Goal: Task Accomplishment & Management: Complete application form

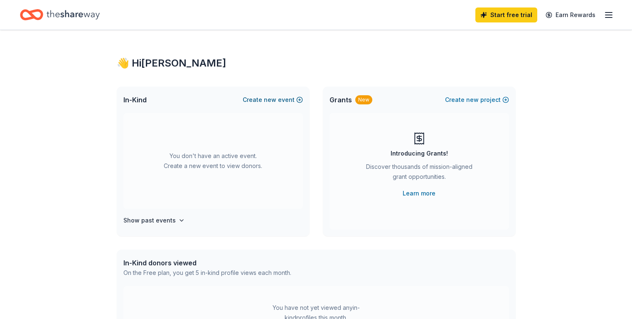
click at [300, 100] on button "Create new event" at bounding box center [273, 100] width 60 height 10
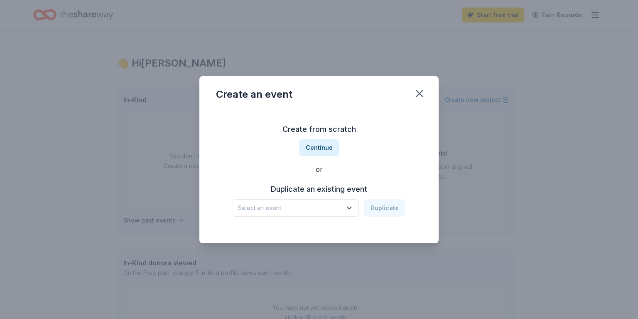
click at [349, 206] on icon "button" at bounding box center [349, 208] width 8 height 8
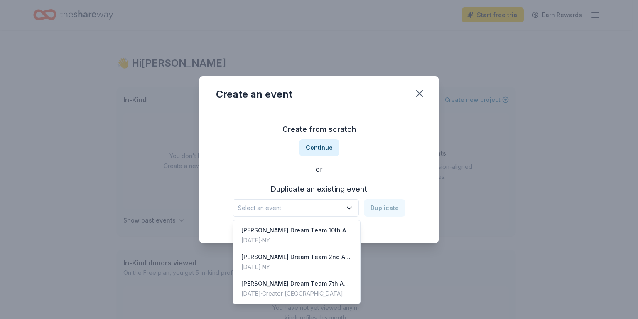
click at [324, 150] on div "Create from scratch Continue or Duplicate an existing event Select an event Dup…" at bounding box center [319, 169] width 206 height 120
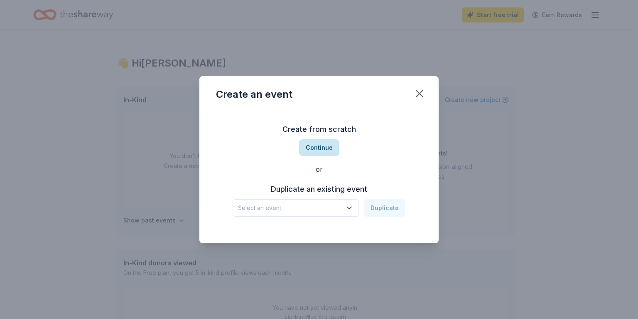
click at [315, 147] on button "Continue" at bounding box center [319, 147] width 40 height 17
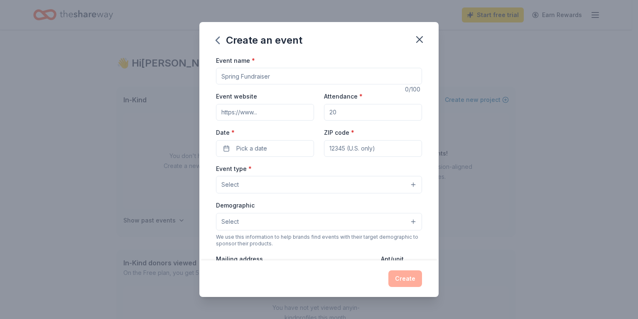
click at [282, 78] on input "Event name *" at bounding box center [319, 76] width 206 height 17
type input "9th Annual Trunk or Treating"
click at [270, 113] on input "Event website" at bounding box center [265, 112] width 98 height 17
click at [338, 111] on input "Attendance *" at bounding box center [373, 112] width 98 height 17
type input "150"
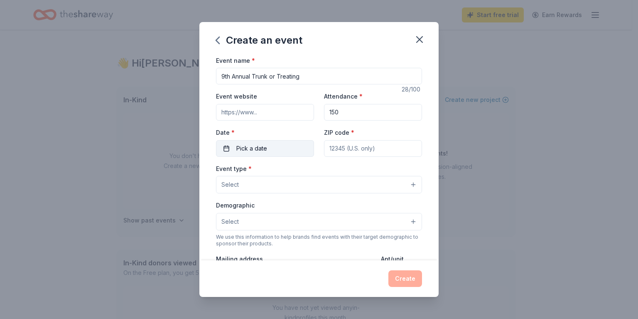
click at [273, 146] on button "Pick a date" at bounding box center [265, 148] width 98 height 17
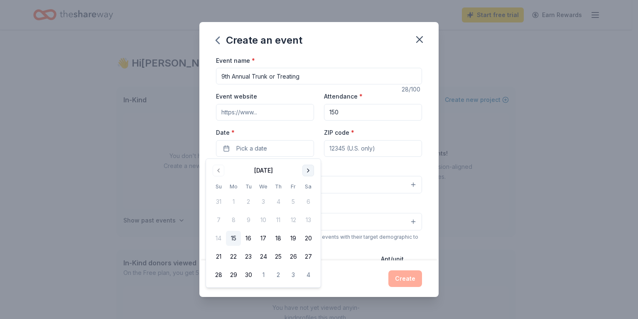
click at [307, 172] on button "Go to next month" at bounding box center [308, 171] width 12 height 12
click at [309, 239] on button "18" at bounding box center [308, 238] width 15 height 15
click at [356, 149] on input "ZIP code *" at bounding box center [373, 148] width 98 height 17
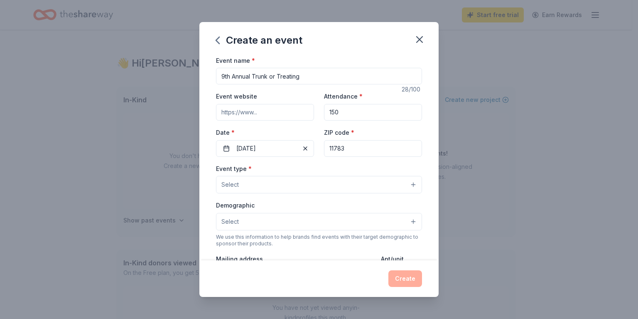
type input "11783"
click at [279, 187] on button "Select" at bounding box center [319, 184] width 206 height 17
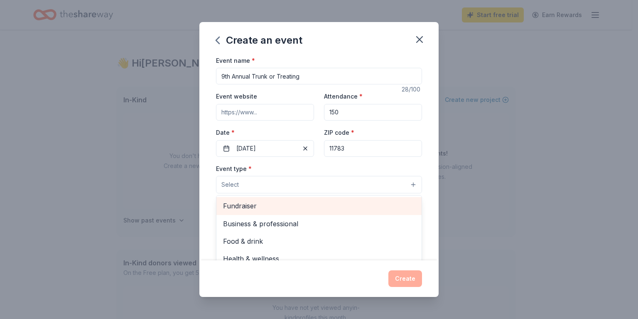
click at [264, 202] on span "Fundraiser" at bounding box center [319, 205] width 192 height 11
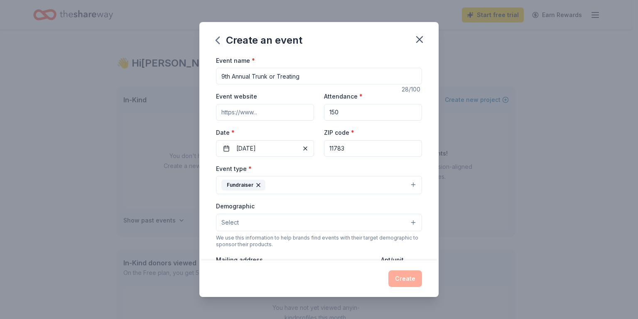
click at [296, 182] on button "Fundraiser" at bounding box center [319, 185] width 206 height 18
click at [269, 221] on button "Select" at bounding box center [319, 222] width 206 height 17
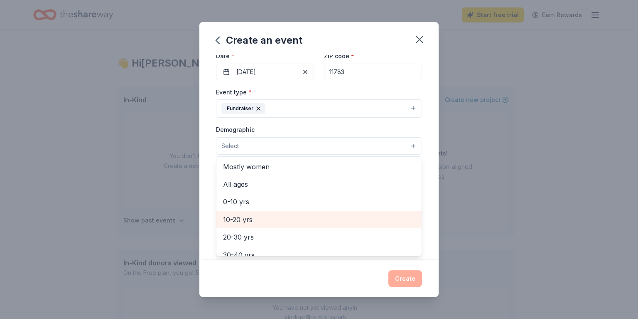
scroll to position [35, 0]
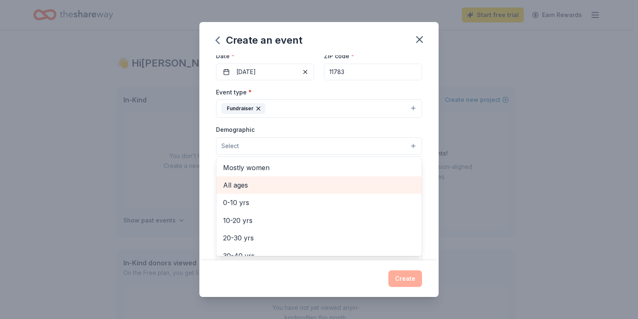
click at [247, 186] on span "All ages" at bounding box center [319, 184] width 192 height 11
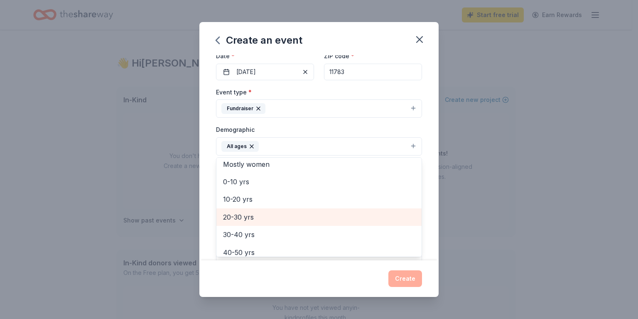
scroll to position [38, 0]
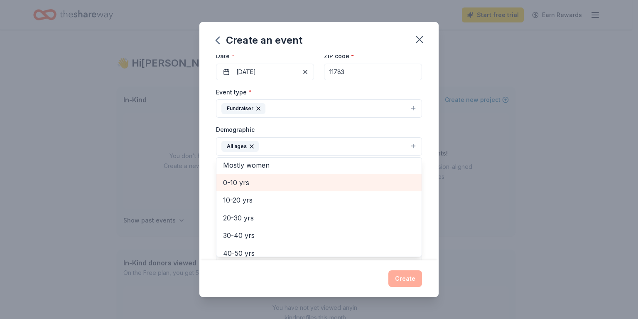
click at [262, 185] on span "0-10 yrs" at bounding box center [319, 182] width 192 height 11
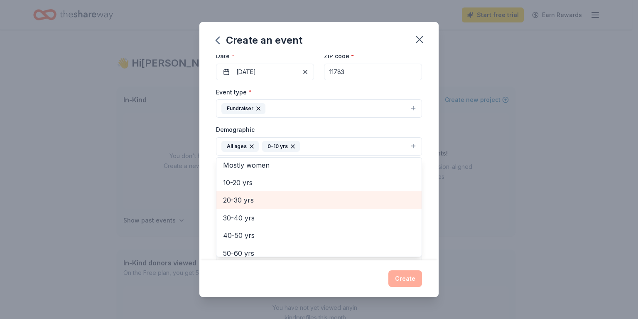
click at [253, 202] on span "20-30 yrs" at bounding box center [319, 199] width 192 height 11
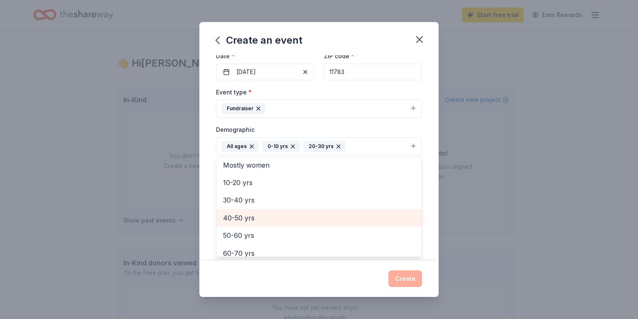
click at [258, 219] on span "40-50 yrs" at bounding box center [319, 217] width 192 height 11
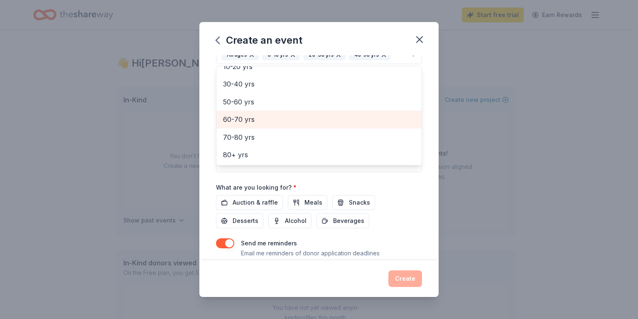
scroll to position [168, 0]
click at [250, 201] on div "Event name * 9th Annual Trunk or Treating 28 /100 Event website Attendance * 15…" at bounding box center [319, 80] width 206 height 386
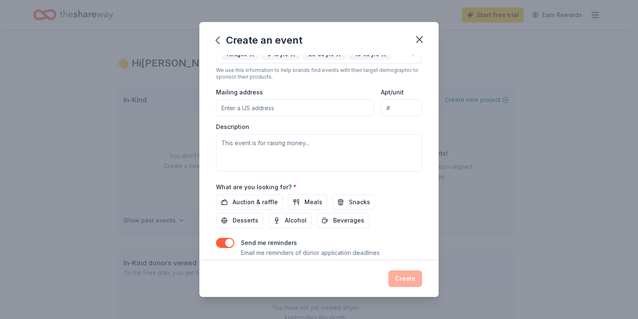
scroll to position [158, 0]
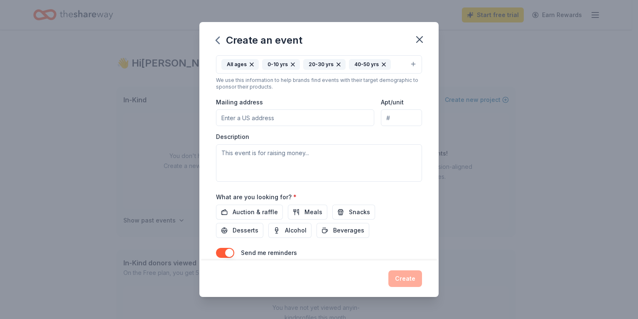
click at [252, 114] on input "Mailing address" at bounding box center [295, 117] width 158 height 17
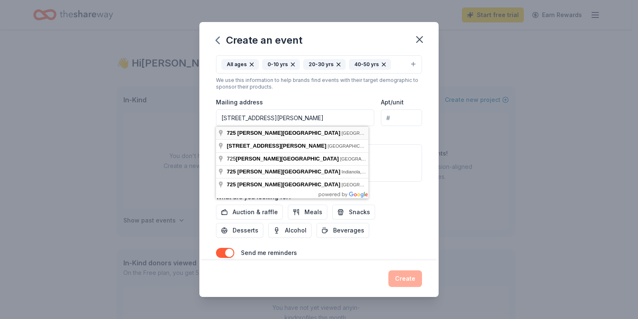
type input "725 Hoover Street, North Bellmore, NY, 11710"
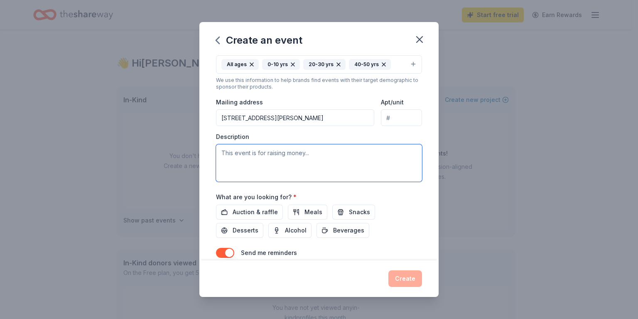
click at [258, 152] on textarea at bounding box center [319, 162] width 206 height 37
click at [396, 153] on textarea "The purpose of this event is to support our annual Lego Drive." at bounding box center [319, 162] width 206 height 37
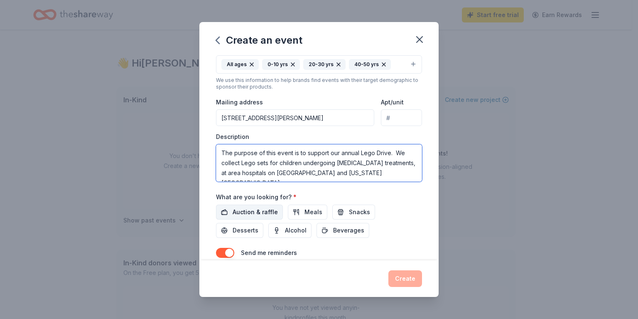
type textarea "The purpose of this event is to support our annual Lego Drive. We collect Lego …"
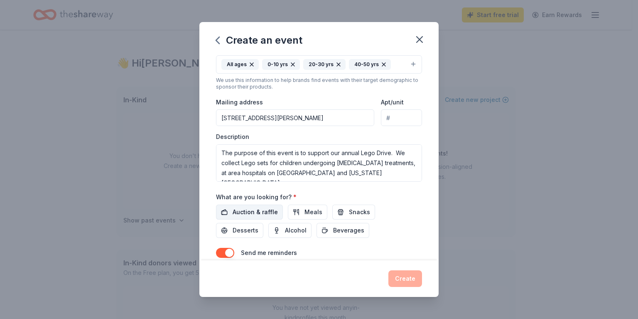
click at [240, 211] on span "Auction & raffle" at bounding box center [255, 212] width 45 height 10
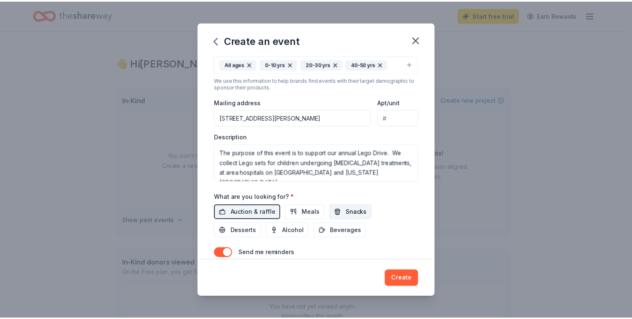
scroll to position [194, 0]
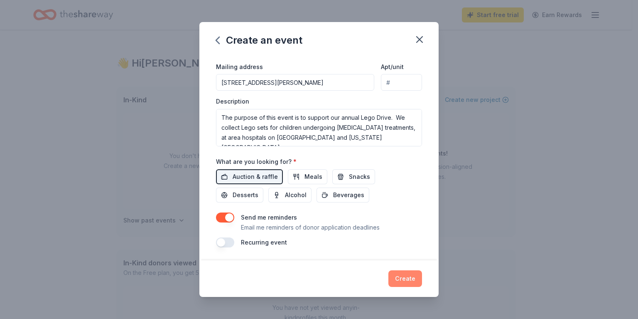
click at [404, 283] on button "Create" at bounding box center [405, 278] width 34 height 17
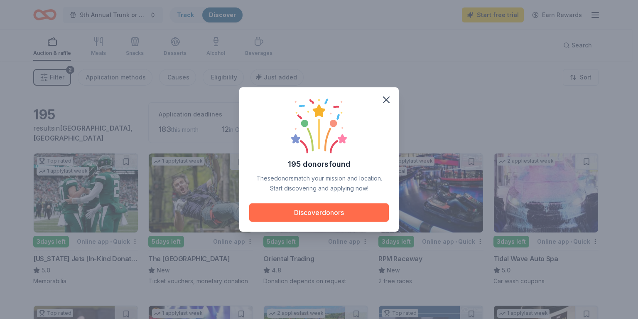
click at [321, 208] on button "Discover donors" at bounding box center [319, 212] width 140 height 18
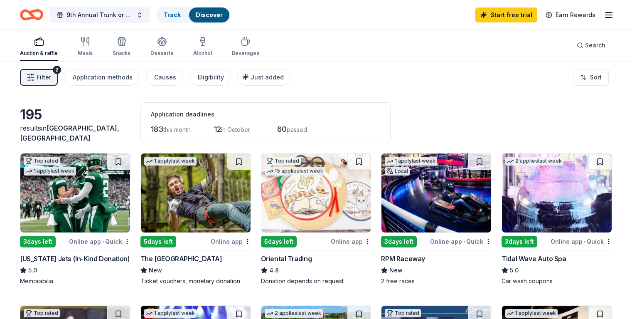
scroll to position [59, 0]
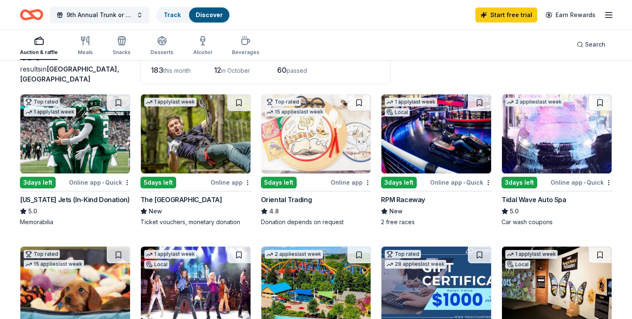
click at [172, 181] on div "5 days left" at bounding box center [158, 183] width 36 height 12
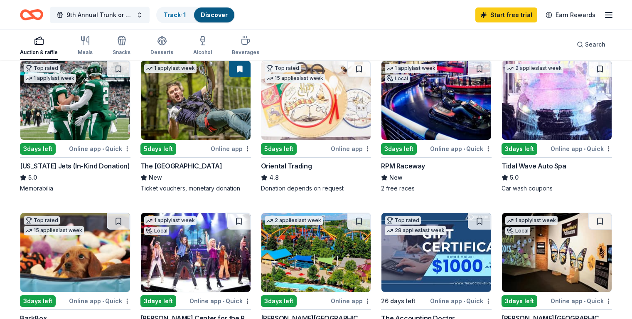
scroll to position [92, 0]
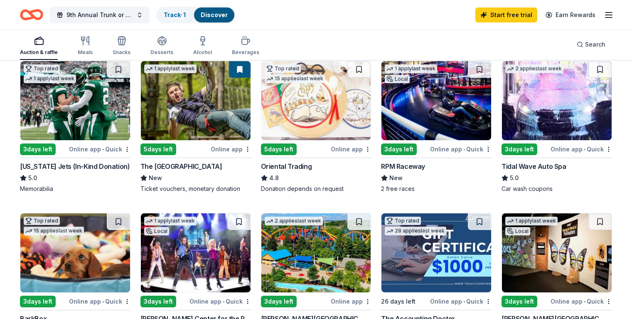
click at [447, 151] on div "Online app • Quick" at bounding box center [460, 149] width 61 height 10
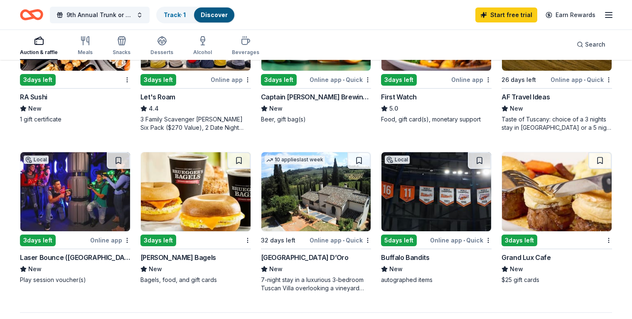
scroll to position [496, 0]
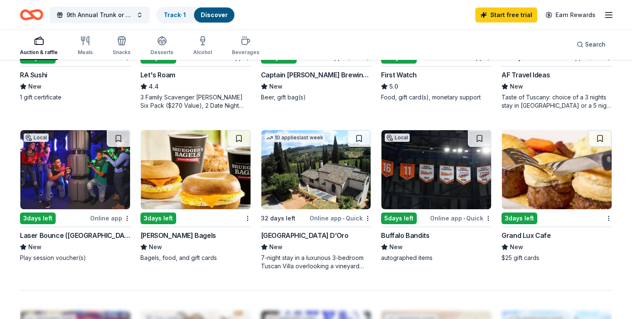
click at [537, 189] on img at bounding box center [557, 169] width 110 height 79
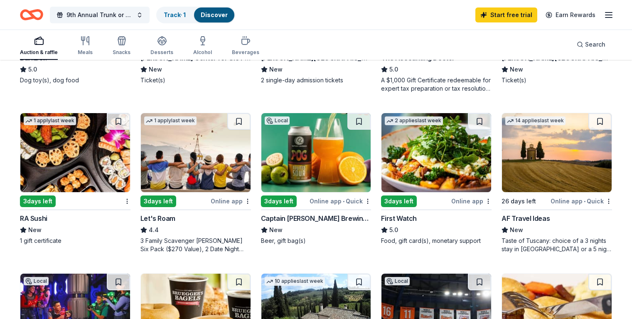
scroll to position [352, 0]
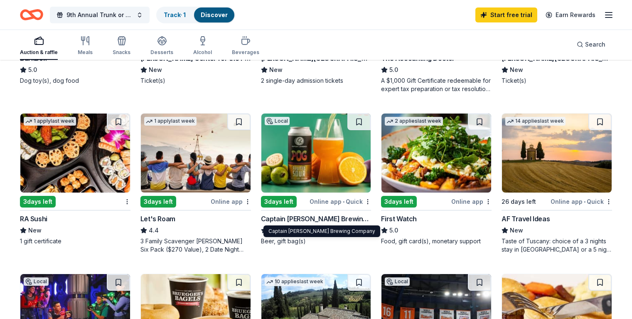
click at [322, 219] on div "Captain Lawrence Brewing Company" at bounding box center [316, 219] width 111 height 10
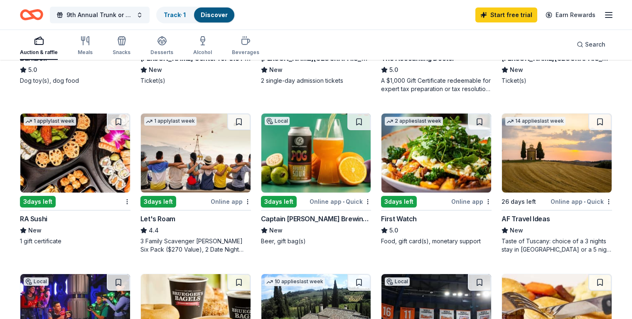
click at [47, 219] on div "RA Sushi" at bounding box center [33, 219] width 27 height 10
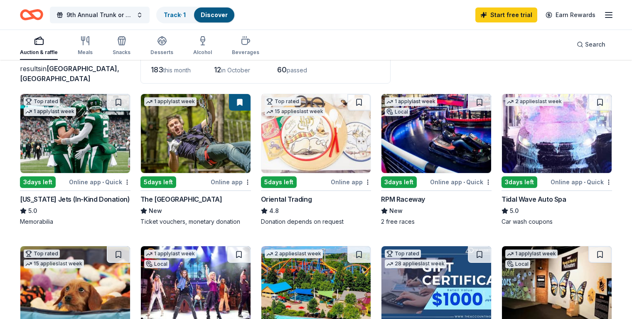
scroll to position [59, 0]
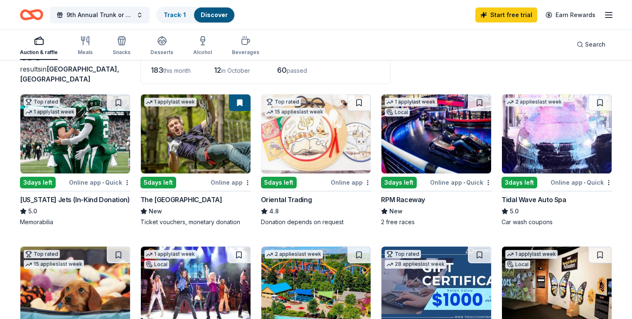
click at [519, 199] on div "Tidal Wave Auto Spa" at bounding box center [533, 199] width 64 height 10
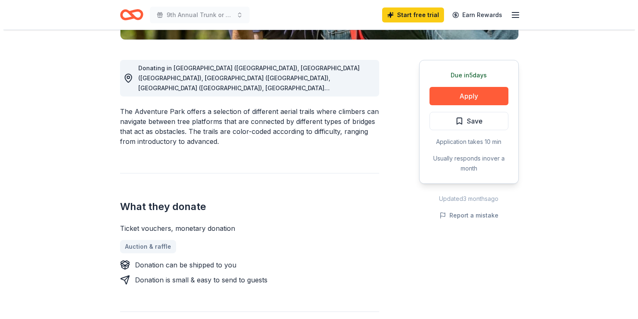
scroll to position [213, 0]
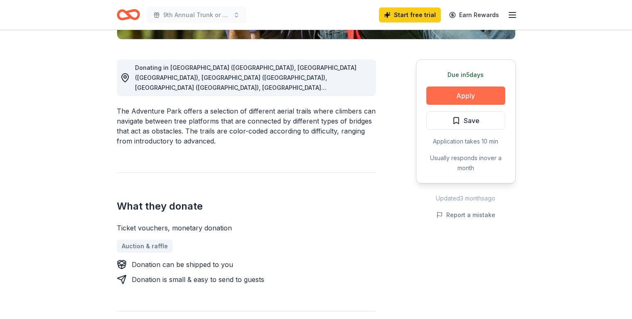
click at [466, 95] on button "Apply" at bounding box center [465, 95] width 79 height 18
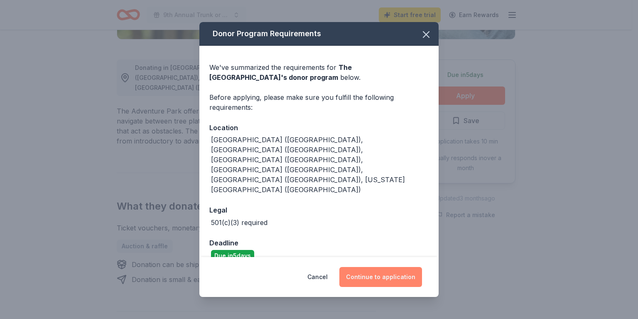
click at [381, 267] on button "Continue to application" at bounding box center [380, 277] width 83 height 20
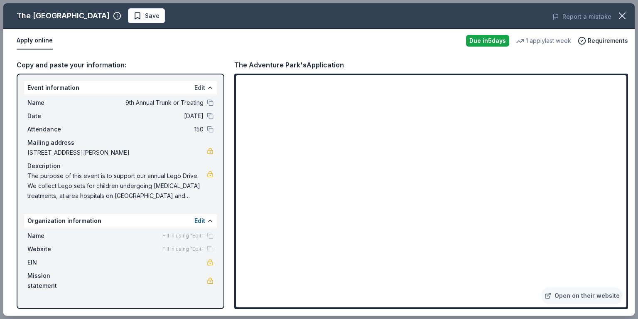
click at [197, 85] on button "Edit" at bounding box center [199, 88] width 11 height 10
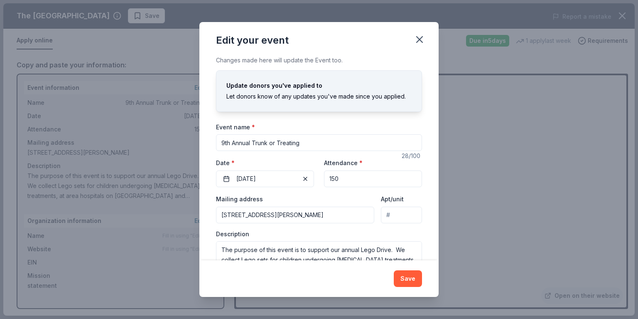
scroll to position [31, 0]
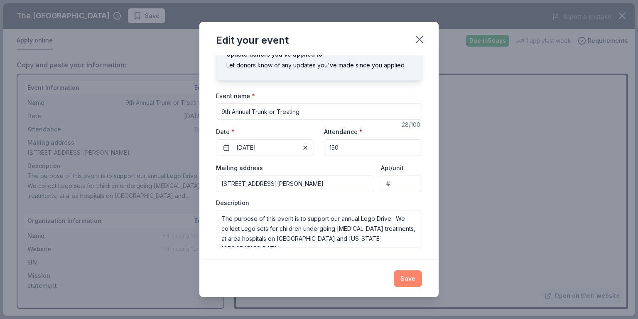
click at [405, 278] on button "Save" at bounding box center [408, 278] width 28 height 17
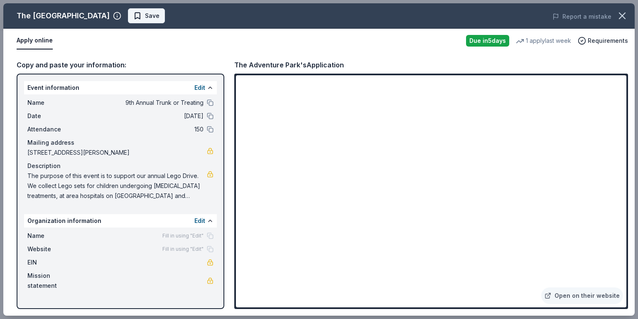
click at [145, 20] on span "Save" at bounding box center [152, 16] width 15 height 10
click at [42, 38] on button "Apply online" at bounding box center [35, 40] width 36 height 17
click at [197, 221] on button "Edit" at bounding box center [199, 221] width 11 height 10
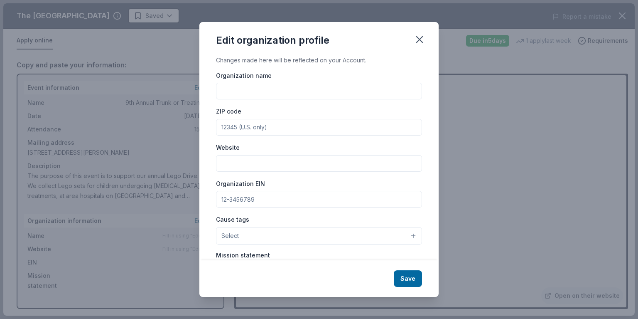
click at [277, 92] on input "Organization name" at bounding box center [319, 91] width 206 height 17
type input "Dylan's Dream Team"
click at [256, 128] on input "ZIP code" at bounding box center [319, 127] width 206 height 17
type input "11710"
click at [249, 158] on input "Website" at bounding box center [319, 163] width 206 height 17
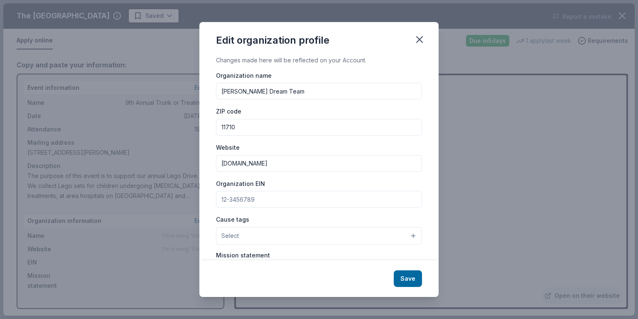
type input "www.dylansdreamteam.com"
click at [252, 196] on input "Organization EIN" at bounding box center [319, 199] width 206 height 17
type input "83-4290998"
click at [246, 238] on button "Select" at bounding box center [319, 235] width 206 height 17
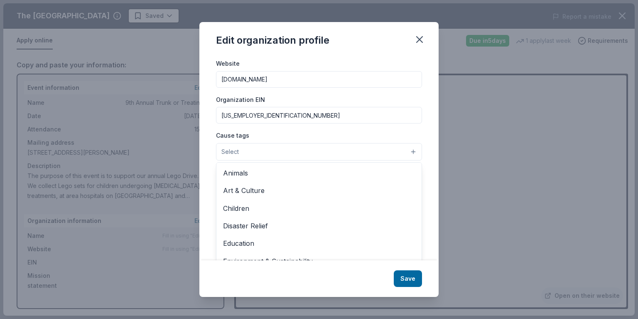
scroll to position [85, 0]
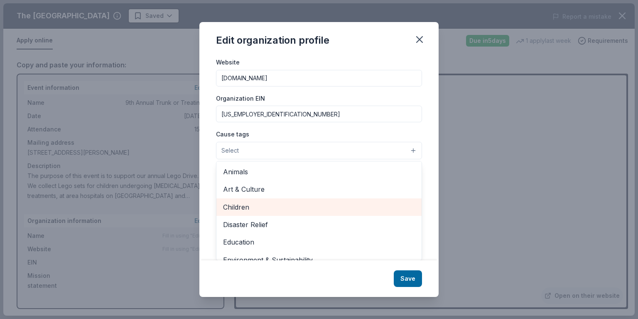
click at [246, 204] on span "Children" at bounding box center [319, 206] width 192 height 11
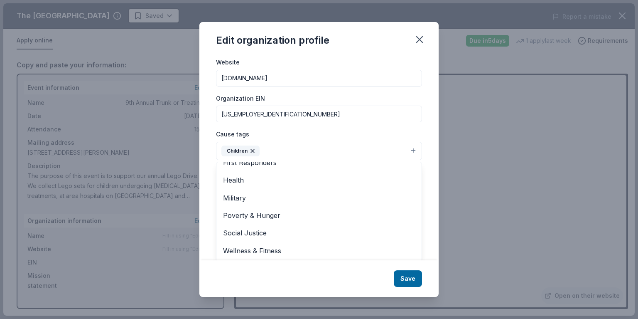
scroll to position [86, 0]
click at [403, 277] on div "Edit organization profile Changes made here will be reflected on your Account. …" at bounding box center [318, 159] width 239 height 275
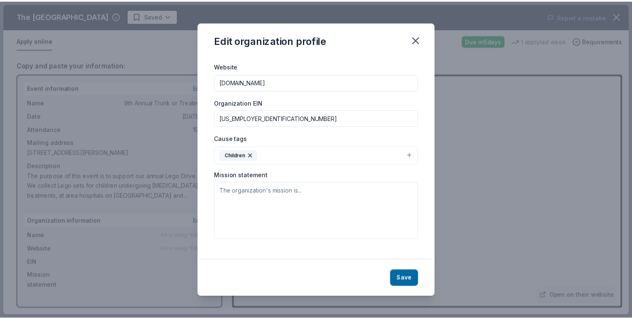
scroll to position [74, 0]
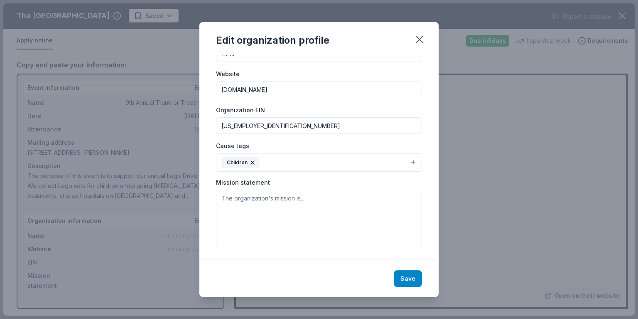
click at [405, 277] on button "Save" at bounding box center [408, 278] width 28 height 17
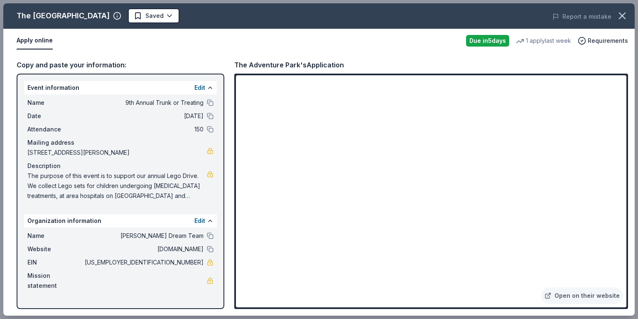
click at [483, 39] on div "Due in 5 days" at bounding box center [487, 41] width 43 height 12
click at [624, 17] on icon "button" at bounding box center [622, 16] width 6 height 6
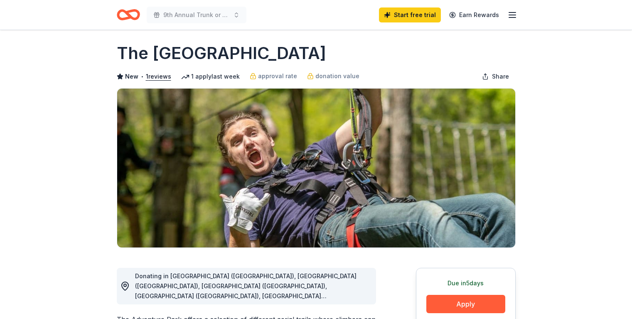
scroll to position [0, 0]
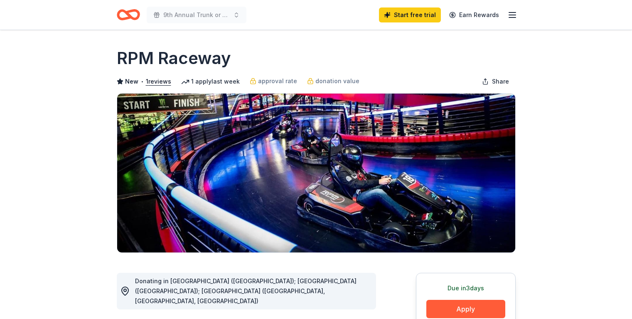
click at [364, 176] on img at bounding box center [316, 172] width 398 height 159
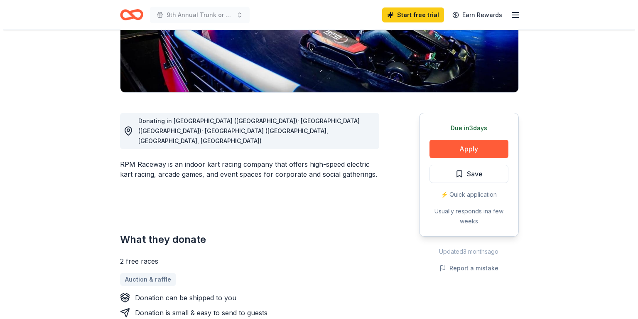
scroll to position [160, 0]
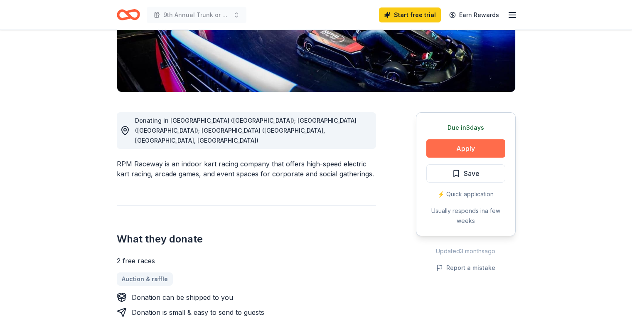
click at [467, 147] on button "Apply" at bounding box center [465, 148] width 79 height 18
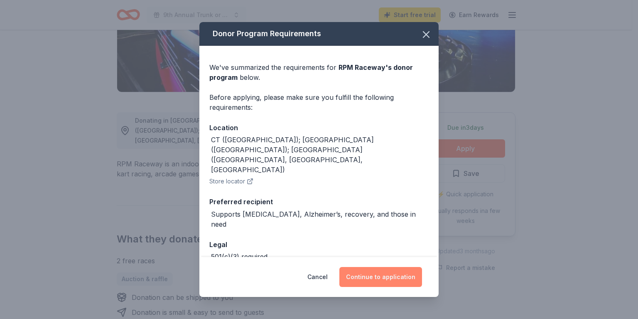
click at [383, 278] on button "Continue to application" at bounding box center [380, 277] width 83 height 20
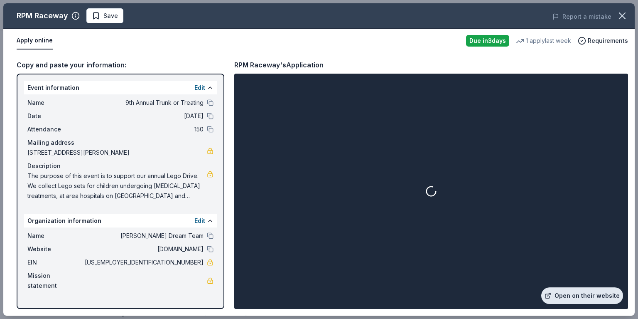
click at [580, 298] on link "Open on their website" at bounding box center [582, 295] width 82 height 17
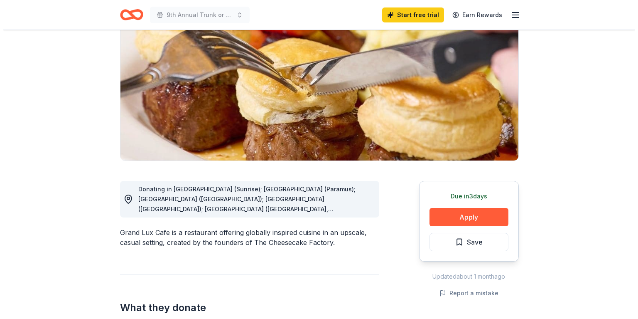
scroll to position [92, 0]
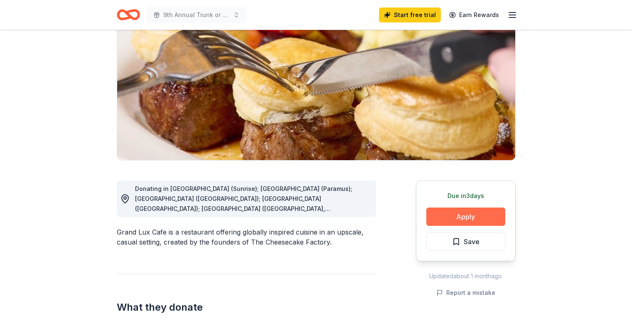
click at [473, 215] on button "Apply" at bounding box center [465, 216] width 79 height 18
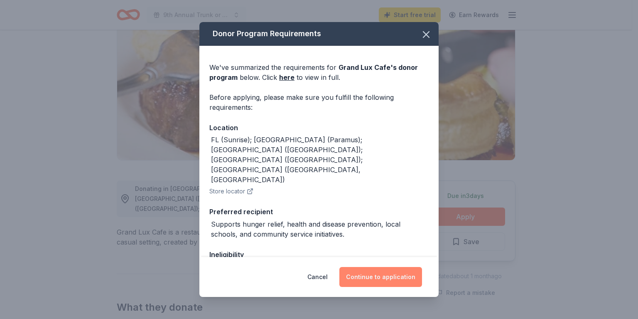
drag, startPoint x: 473, startPoint y: 215, endPoint x: 376, endPoint y: 278, distance: 116.5
click at [376, 278] on button "Continue to application" at bounding box center [380, 277] width 83 height 20
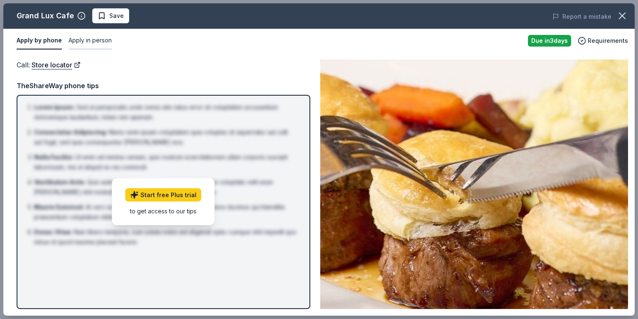
click at [97, 41] on button "Apply in person" at bounding box center [90, 40] width 43 height 17
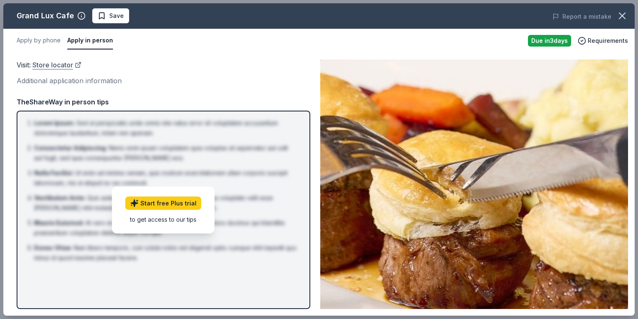
click at [58, 67] on link "Store locator" at bounding box center [56, 64] width 49 height 11
click at [38, 39] on button "Apply by phone" at bounding box center [39, 40] width 44 height 17
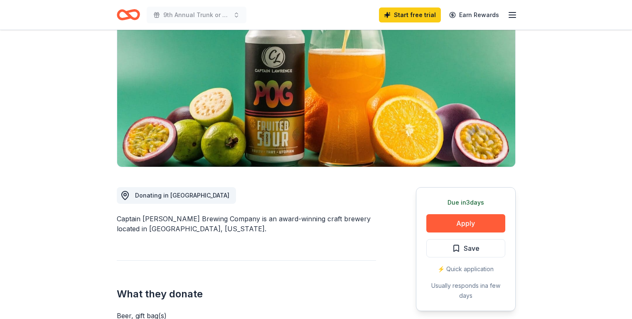
scroll to position [86, 0]
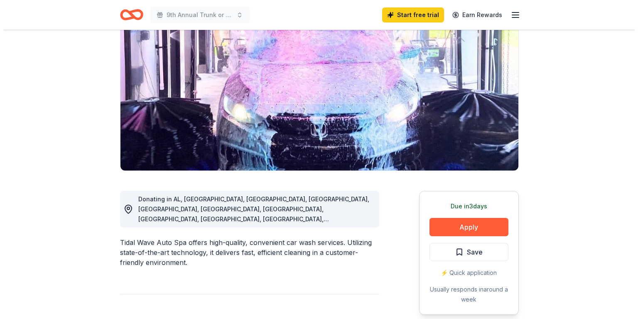
scroll to position [125, 0]
